Goal: Information Seeking & Learning: Learn about a topic

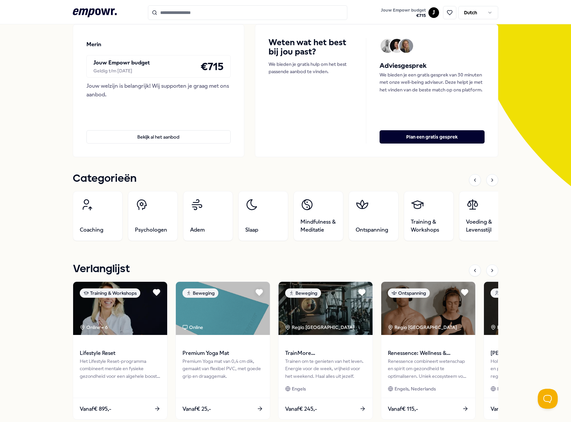
scroll to position [133, 0]
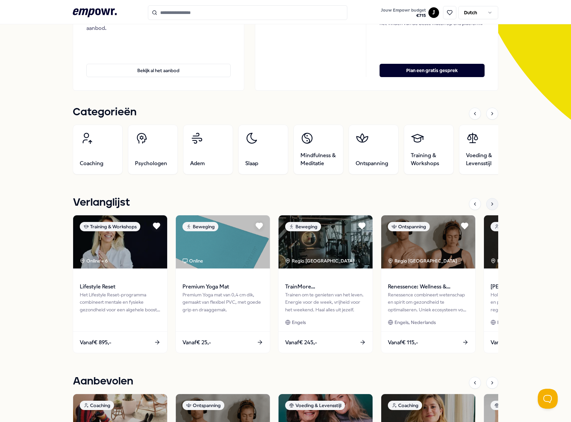
click at [492, 203] on div at bounding box center [492, 204] width 12 height 12
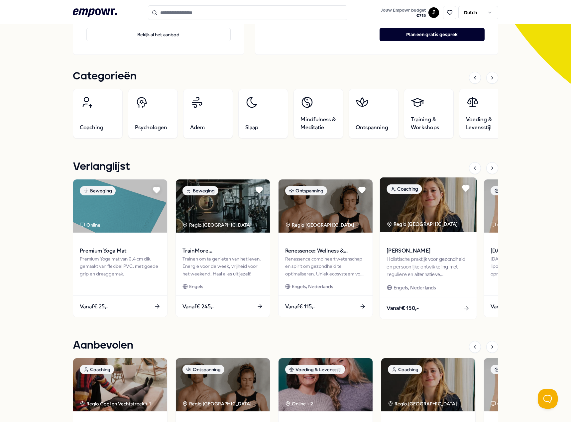
scroll to position [232, 0]
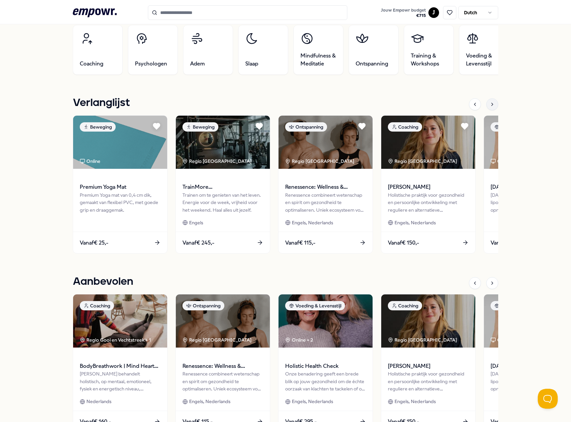
click at [494, 105] on div at bounding box center [492, 104] width 12 height 12
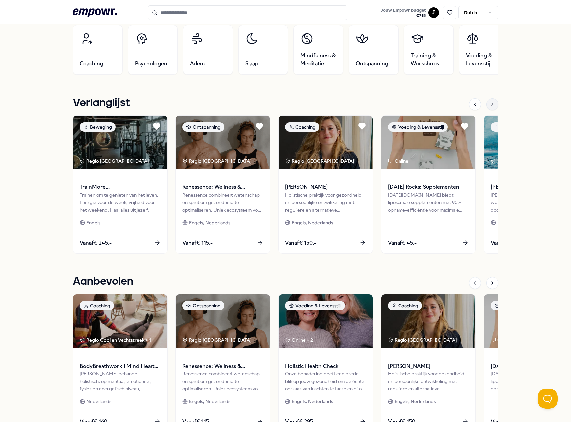
click at [494, 105] on div at bounding box center [492, 104] width 12 height 12
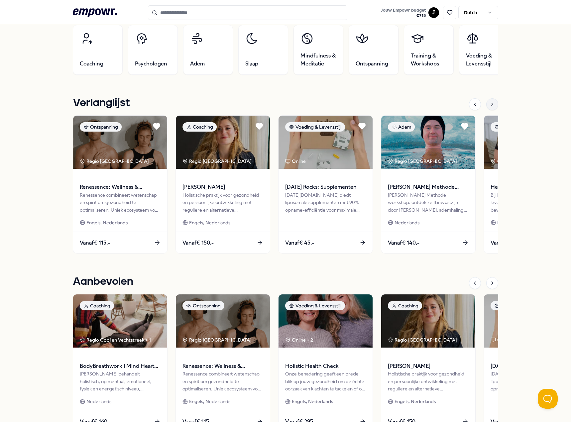
click at [494, 105] on div at bounding box center [492, 104] width 12 height 12
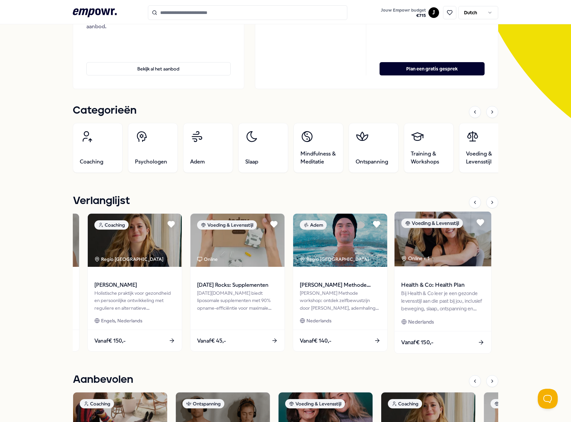
scroll to position [132, 0]
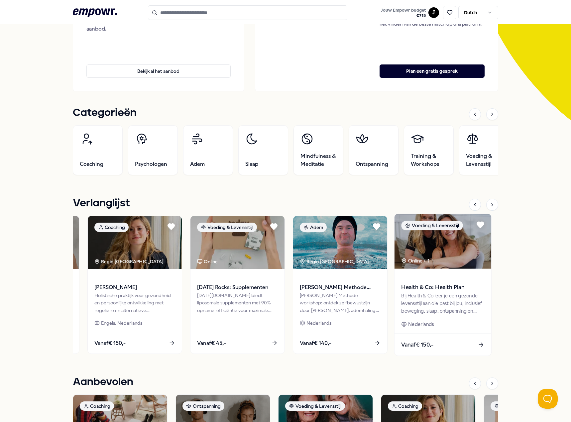
click at [445, 295] on div "Bij Health & Co leer je een gezonde levensstijl aan die past bij jou, inclusief…" at bounding box center [442, 303] width 83 height 23
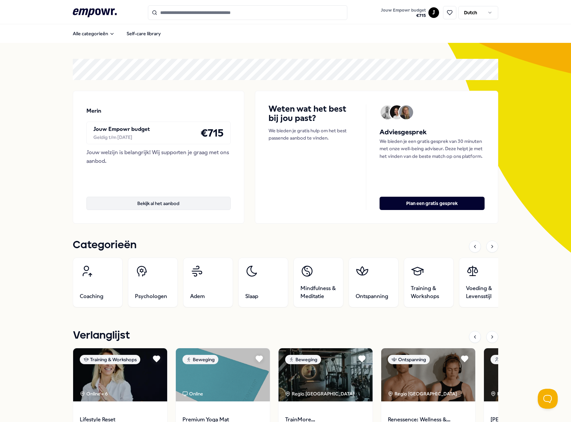
click at [204, 202] on button "Bekijk al het aanbod" at bounding box center [158, 203] width 144 height 13
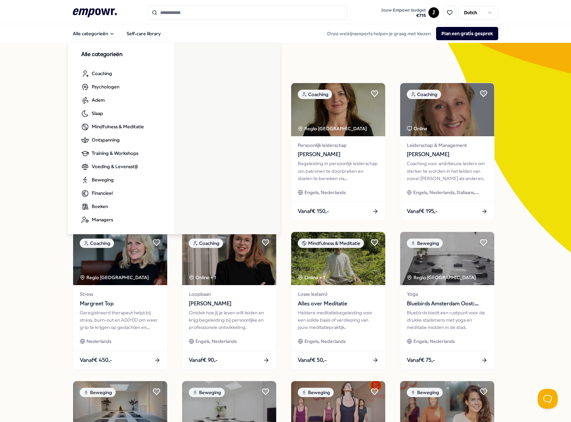
click at [90, 14] on icon at bounding box center [95, 12] width 44 height 9
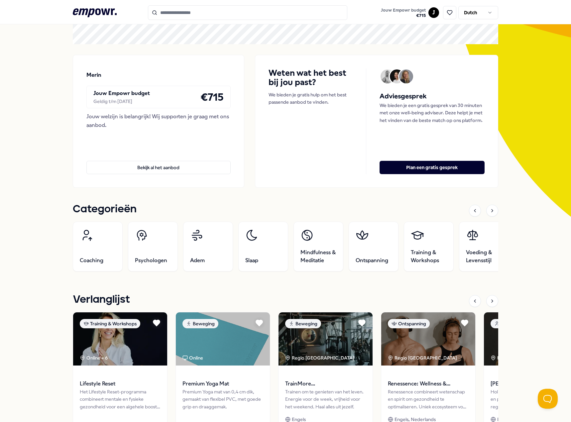
scroll to position [100, 0]
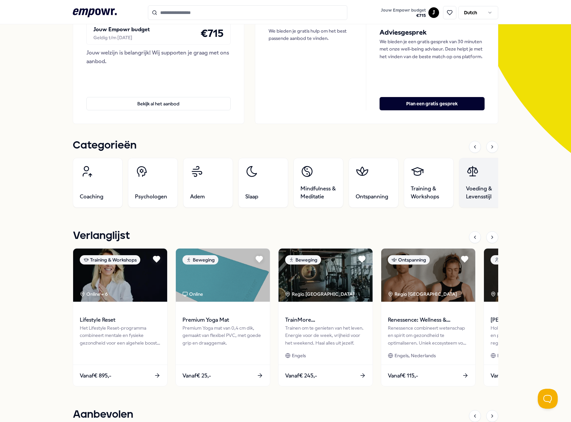
click at [471, 192] on span "Voeding & Levensstijl" at bounding box center [484, 193] width 36 height 16
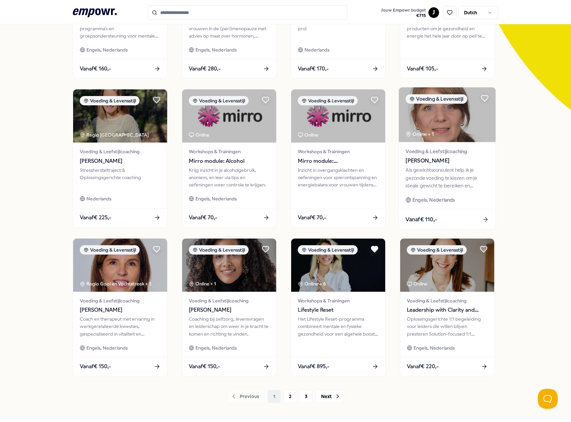
scroll to position [172, 0]
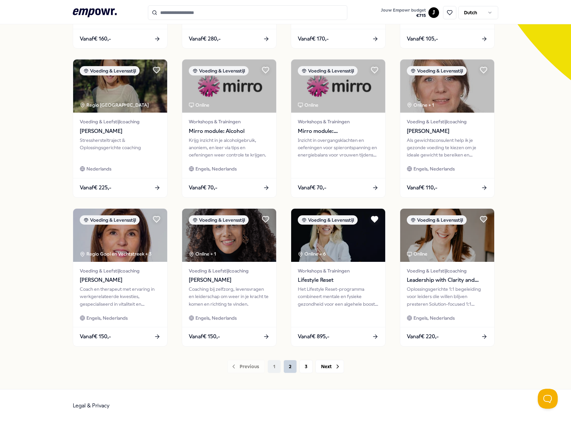
click at [283, 367] on button "2" at bounding box center [289, 366] width 13 height 13
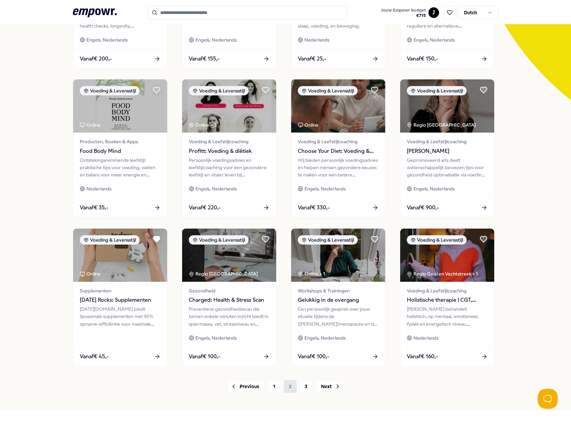
scroll to position [166, 0]
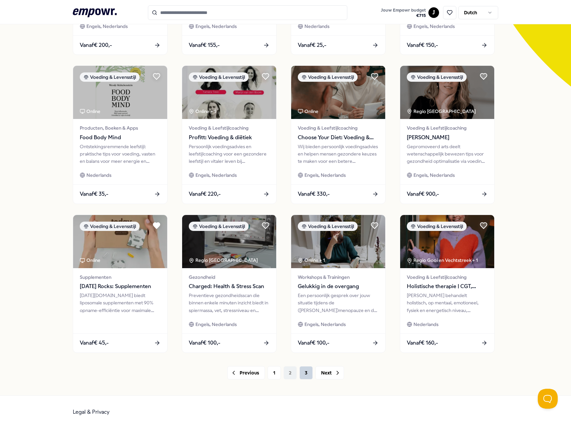
click at [302, 372] on button "3" at bounding box center [305, 372] width 13 height 13
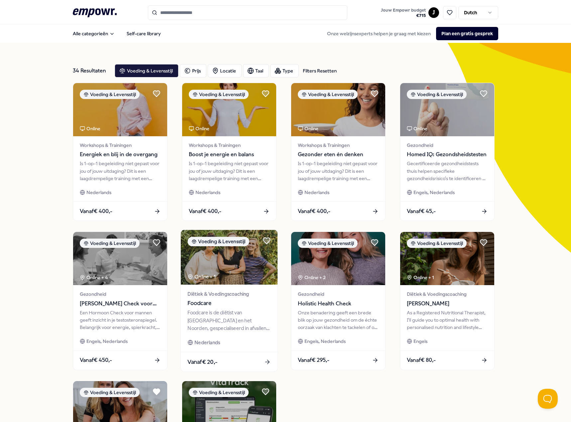
click at [223, 335] on div "Diëtiek & Voedingscoaching Foodcare Foodcare is de diëtist van Leeuwarden en he…" at bounding box center [229, 318] width 97 height 67
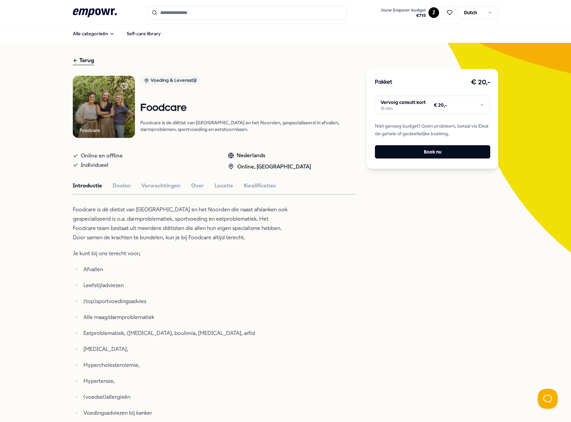
scroll to position [33, 0]
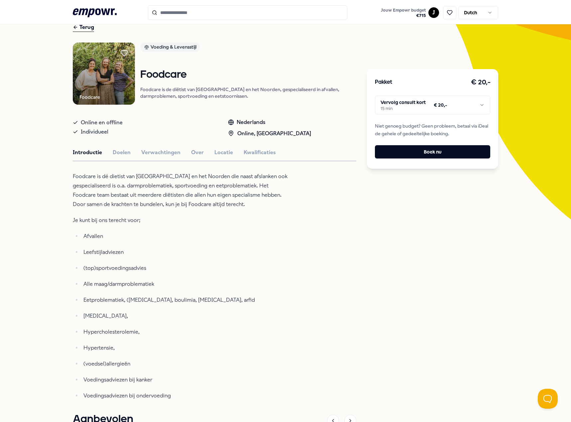
click at [394, 112] on html ".empowr-logo_svg__cls-1{fill:#03032f} Jouw Empowr budget € 715 J Dutch Alle cat…" at bounding box center [285, 211] width 571 height 422
click at [392, 203] on html ".empowr-logo_svg__cls-1{fill:#03032f} Jouw Empowr budget € 715 J Dutch Alle cat…" at bounding box center [285, 211] width 571 height 422
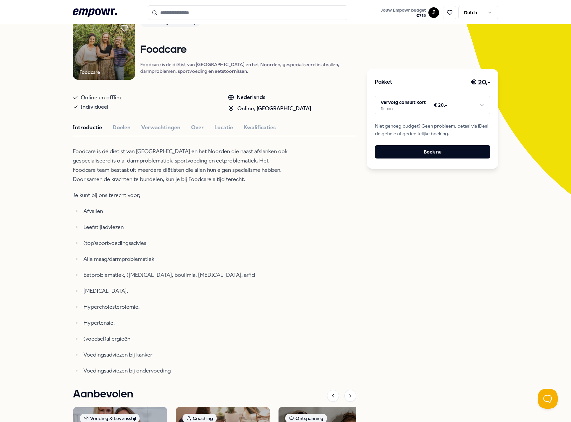
scroll to position [0, 0]
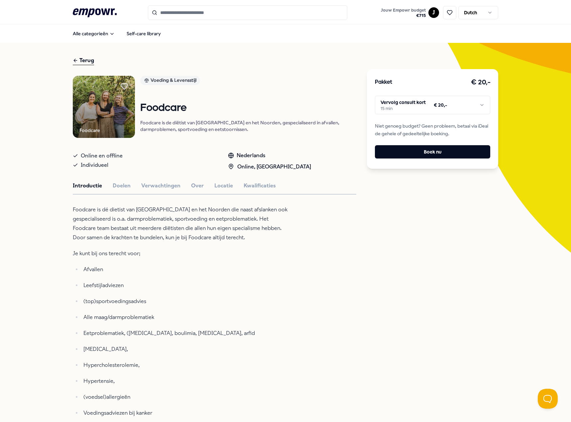
click at [89, 102] on img at bounding box center [104, 107] width 62 height 62
click at [126, 108] on img at bounding box center [104, 107] width 62 height 62
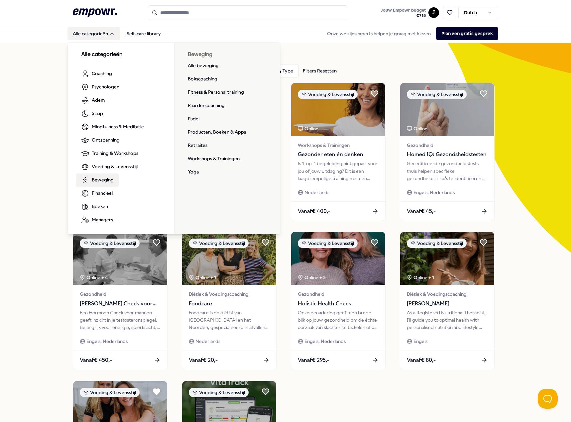
click at [100, 177] on span "Beweging" at bounding box center [103, 179] width 22 height 7
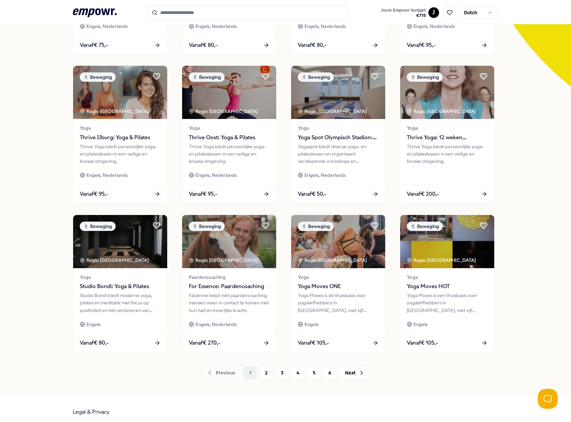
scroll to position [172, 0]
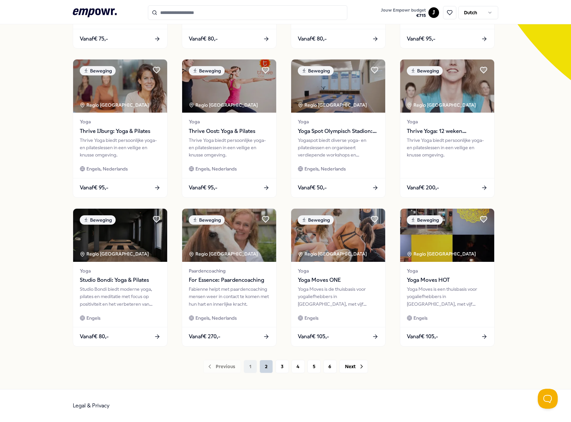
click at [262, 368] on button "2" at bounding box center [265, 366] width 13 height 13
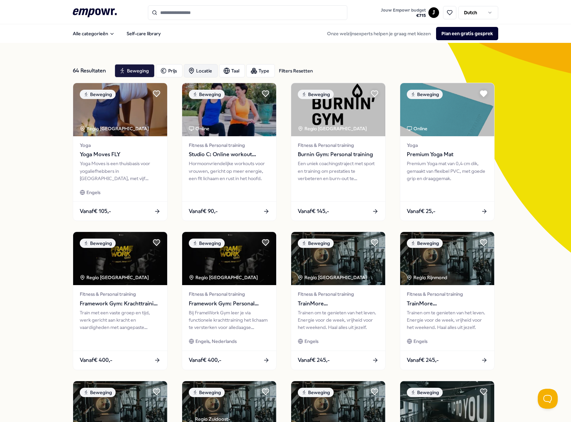
click at [204, 68] on div "Locatie" at bounding box center [201, 70] width 34 height 13
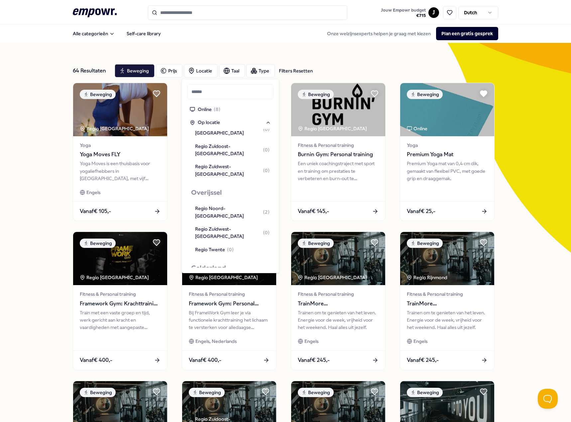
scroll to position [166, 0]
click at [496, 183] on div "64 Resultaten Filters Resetten Beweging Prijs Locatie Taal Type Filters Resette…" at bounding box center [285, 302] width 571 height 518
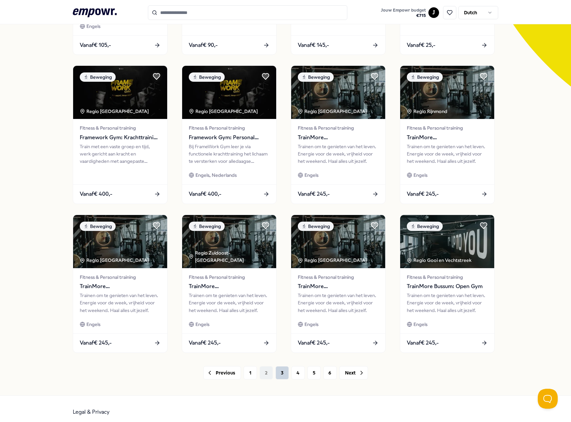
click at [281, 373] on button "3" at bounding box center [281, 372] width 13 height 13
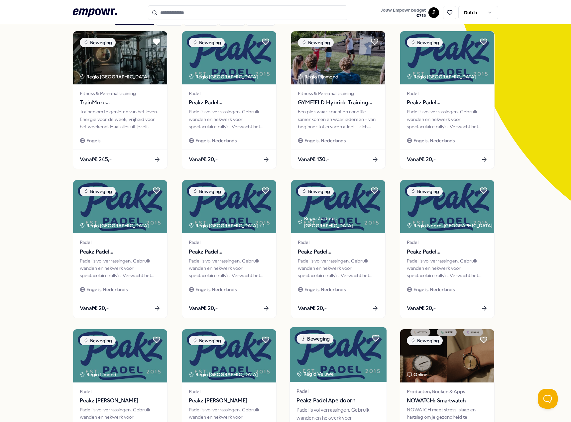
scroll to position [172, 0]
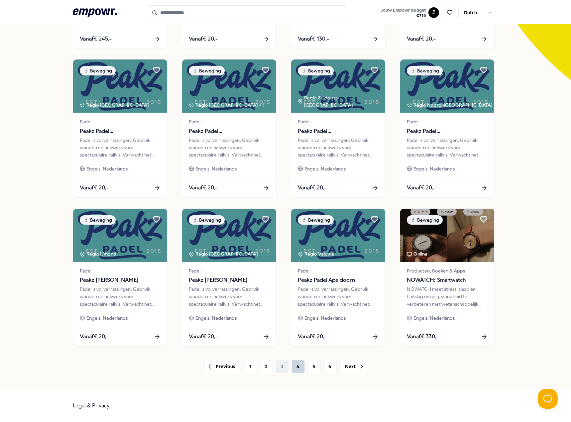
click at [291, 367] on button "4" at bounding box center [297, 366] width 13 height 13
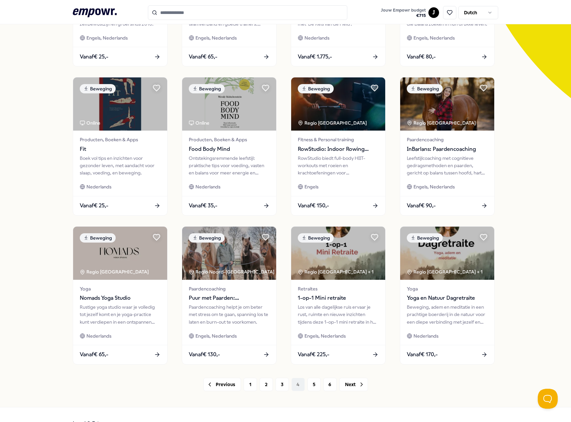
scroll to position [139, 0]
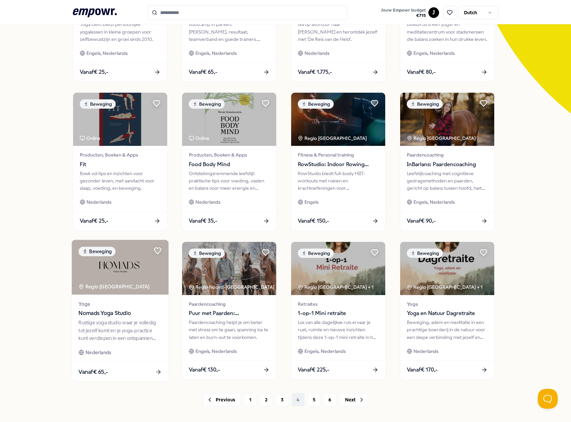
click at [136, 310] on span "Nomads Yoga Studio" at bounding box center [119, 313] width 83 height 9
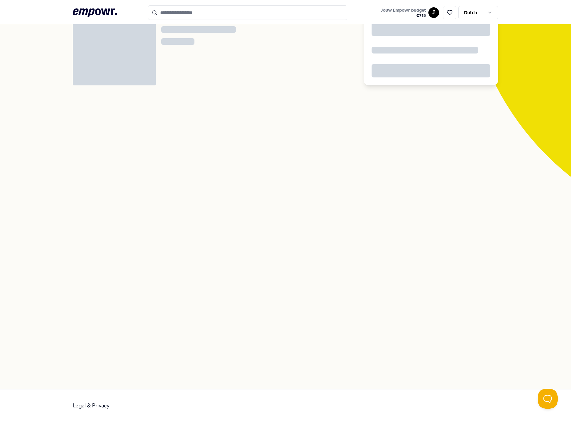
scroll to position [43, 0]
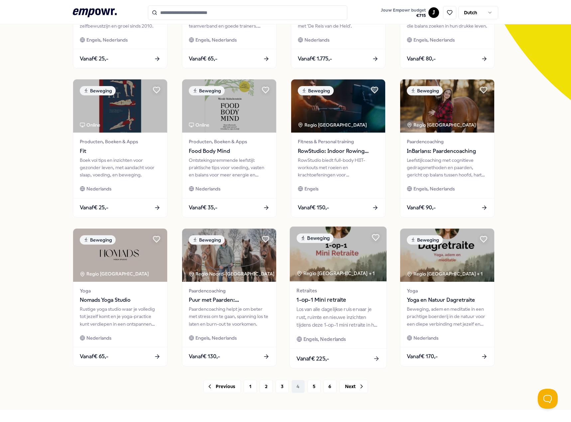
scroll to position [172, 0]
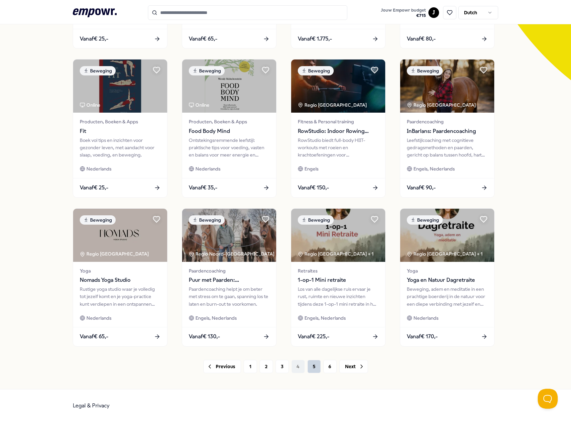
click at [310, 370] on button "5" at bounding box center [313, 366] width 13 height 13
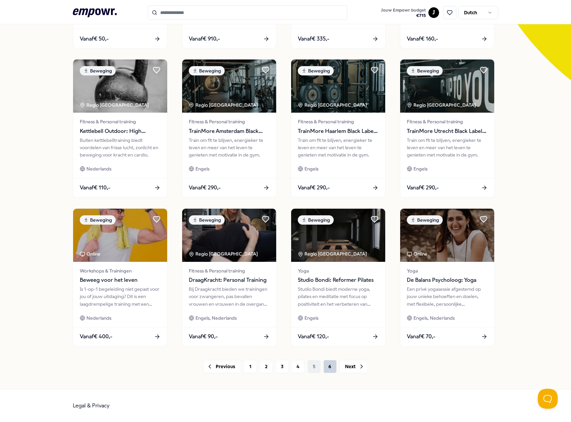
click at [329, 368] on button "6" at bounding box center [329, 366] width 13 height 13
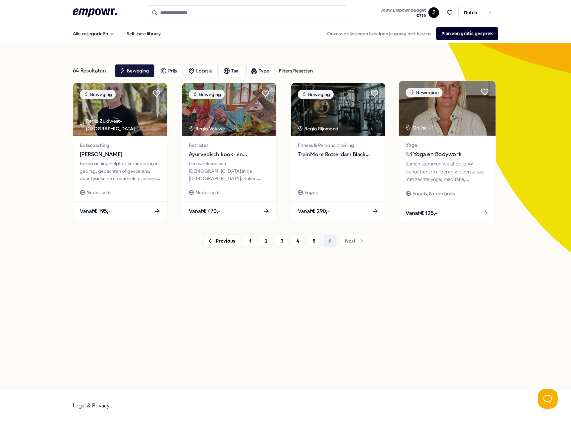
click at [459, 163] on div "Samen stemmen we af op jouw behoeften en creëren we een sessie met zachte yoga,…" at bounding box center [446, 171] width 83 height 23
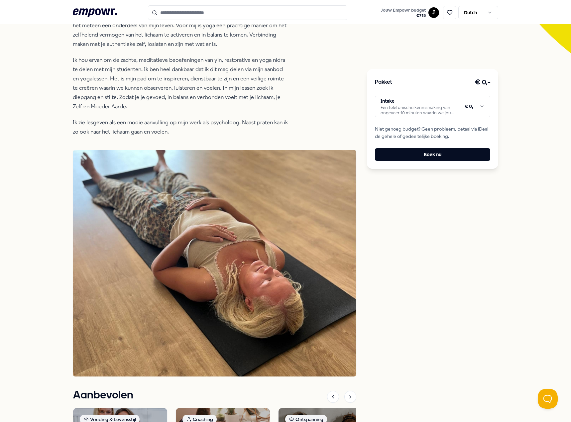
scroll to position [66, 0]
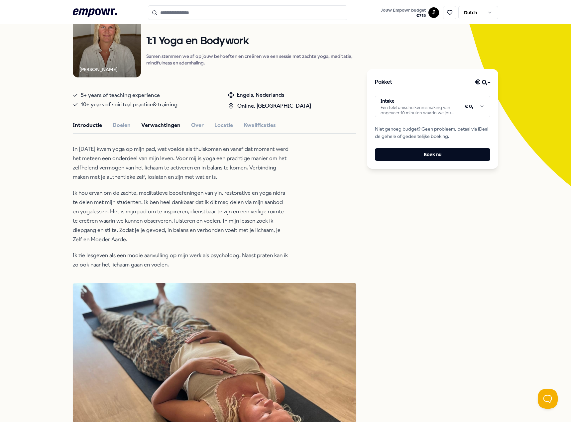
click at [168, 124] on button "Verwachtingen" at bounding box center [160, 125] width 39 height 9
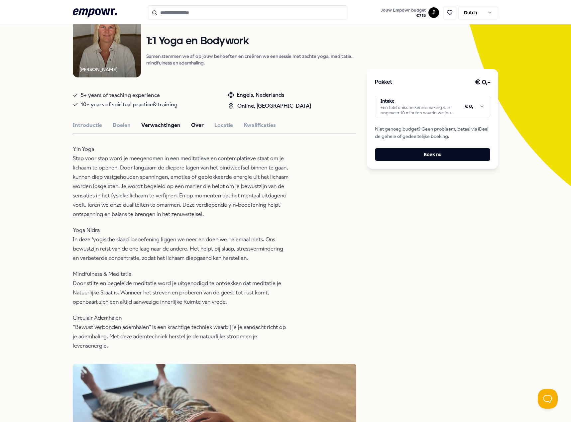
click at [191, 124] on button "Over" at bounding box center [197, 125] width 13 height 9
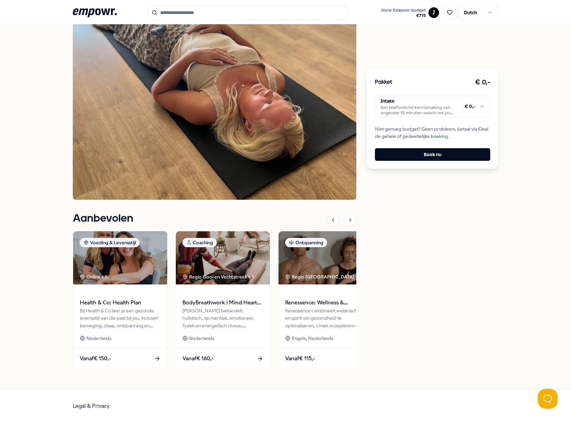
scroll to position [28, 0]
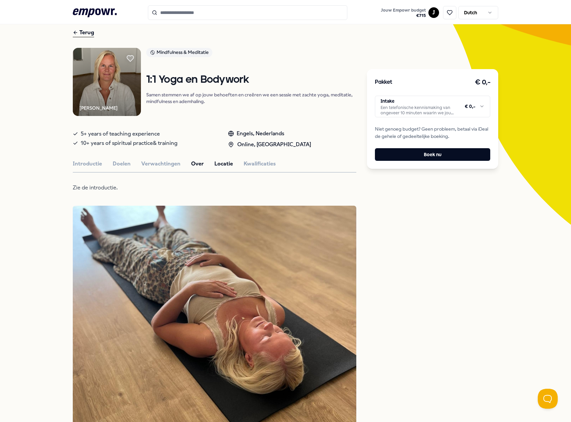
click at [217, 162] on button "Locatie" at bounding box center [223, 163] width 19 height 9
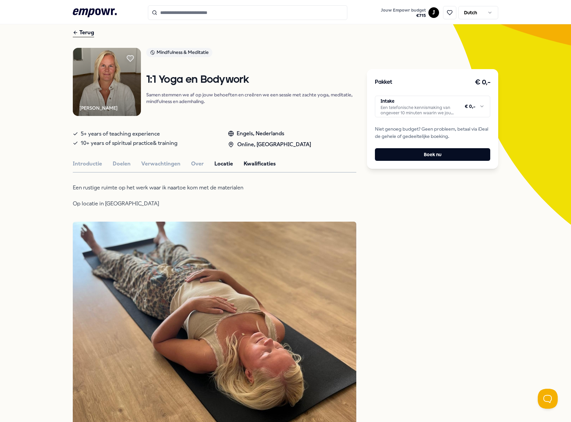
click at [252, 164] on button "Kwalificaties" at bounding box center [259, 163] width 32 height 9
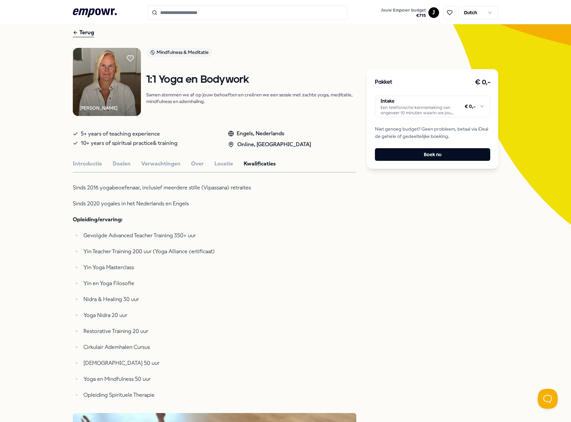
scroll to position [61, 0]
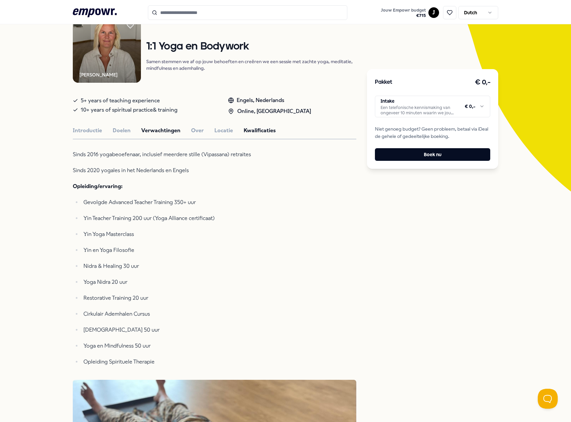
drag, startPoint x: 165, startPoint y: 124, endPoint x: 165, endPoint y: 129, distance: 5.6
click at [164, 124] on div "Fleur Brouwer Mindfulness & Meditatie 1:1 Yoga en Bodywork Samen stemmen we af …" at bounding box center [214, 399] width 283 height 768
click at [214, 130] on button "Locatie" at bounding box center [223, 130] width 19 height 9
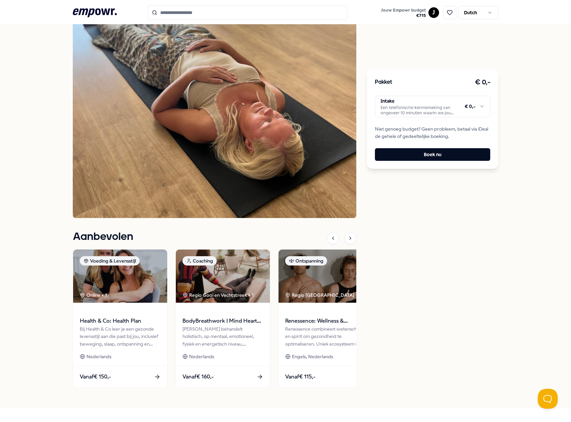
scroll to position [260, 0]
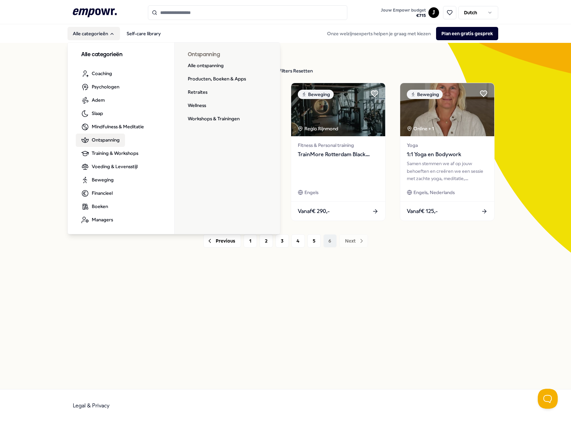
click at [102, 142] on span "Ontspanning" at bounding box center [106, 139] width 28 height 7
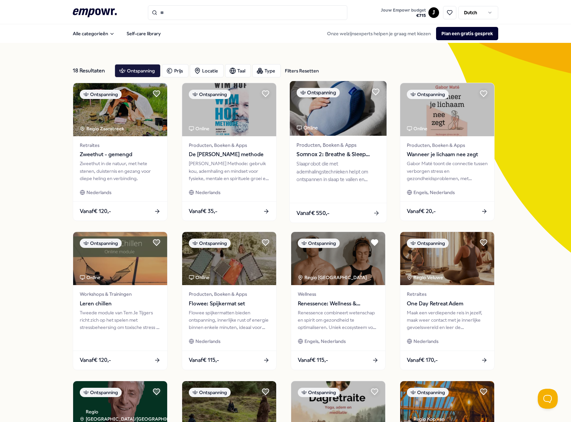
click at [348, 196] on div at bounding box center [337, 194] width 83 height 8
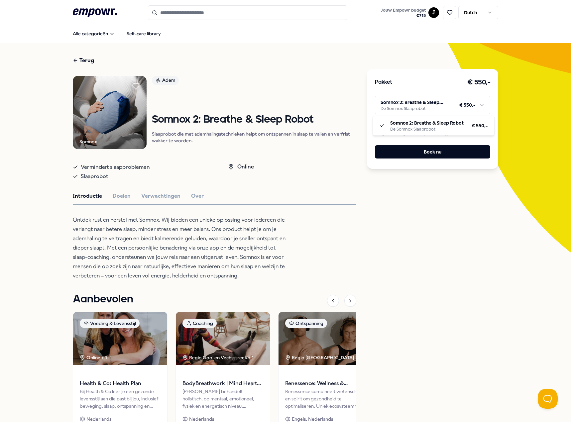
click at [428, 107] on html ".empowr-logo_svg__cls-1{fill:#03032f} Jouw Empowr budget € 715 J Dutch Alle cat…" at bounding box center [285, 211] width 571 height 422
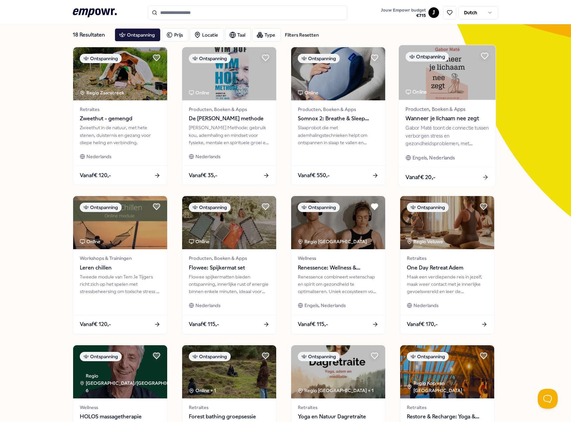
scroll to position [100, 0]
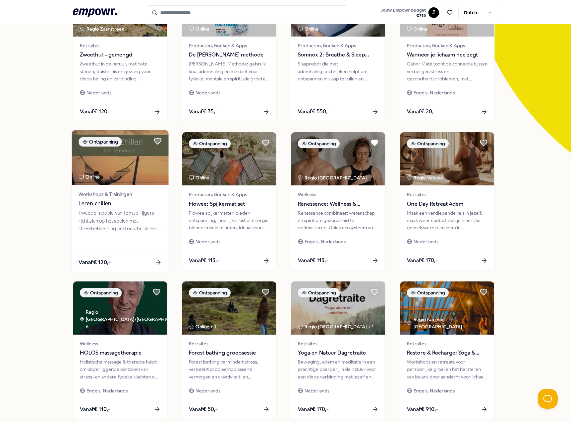
click at [143, 239] on div at bounding box center [119, 243] width 83 height 8
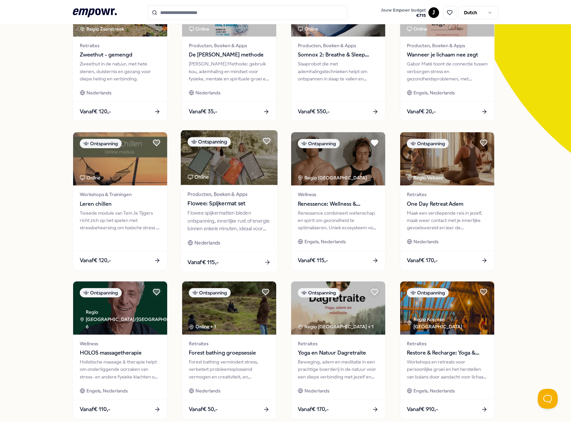
click at [205, 223] on div "Flowee spijkermatten bieden ontspanning, innerlijke rust of energie binnen enke…" at bounding box center [228, 220] width 83 height 23
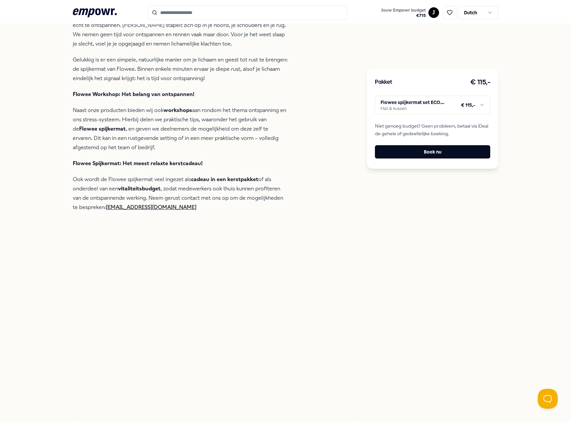
scroll to position [242, 0]
